Goal: Transaction & Acquisition: Purchase product/service

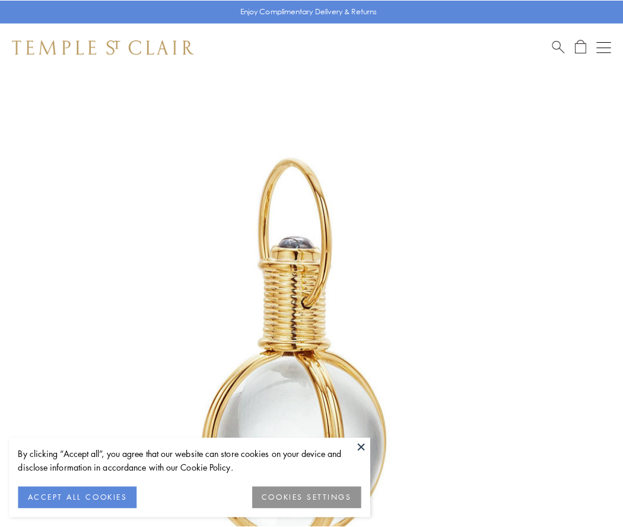
scroll to position [310, 0]
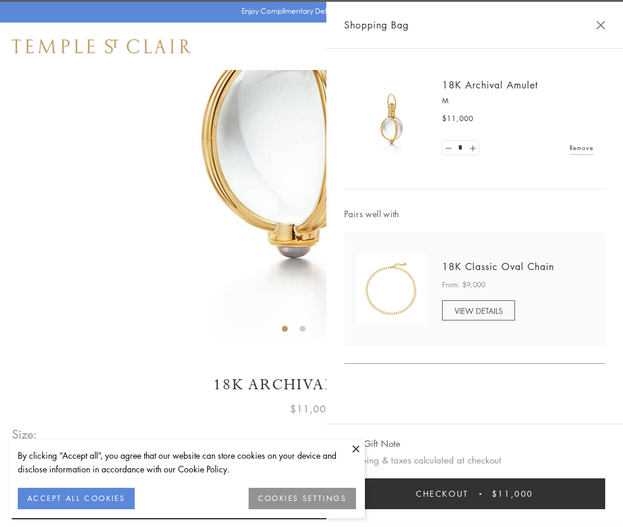
click at [475, 494] on button "Checkout $11,000" at bounding box center [474, 493] width 261 height 31
